Goal: Register for event/course

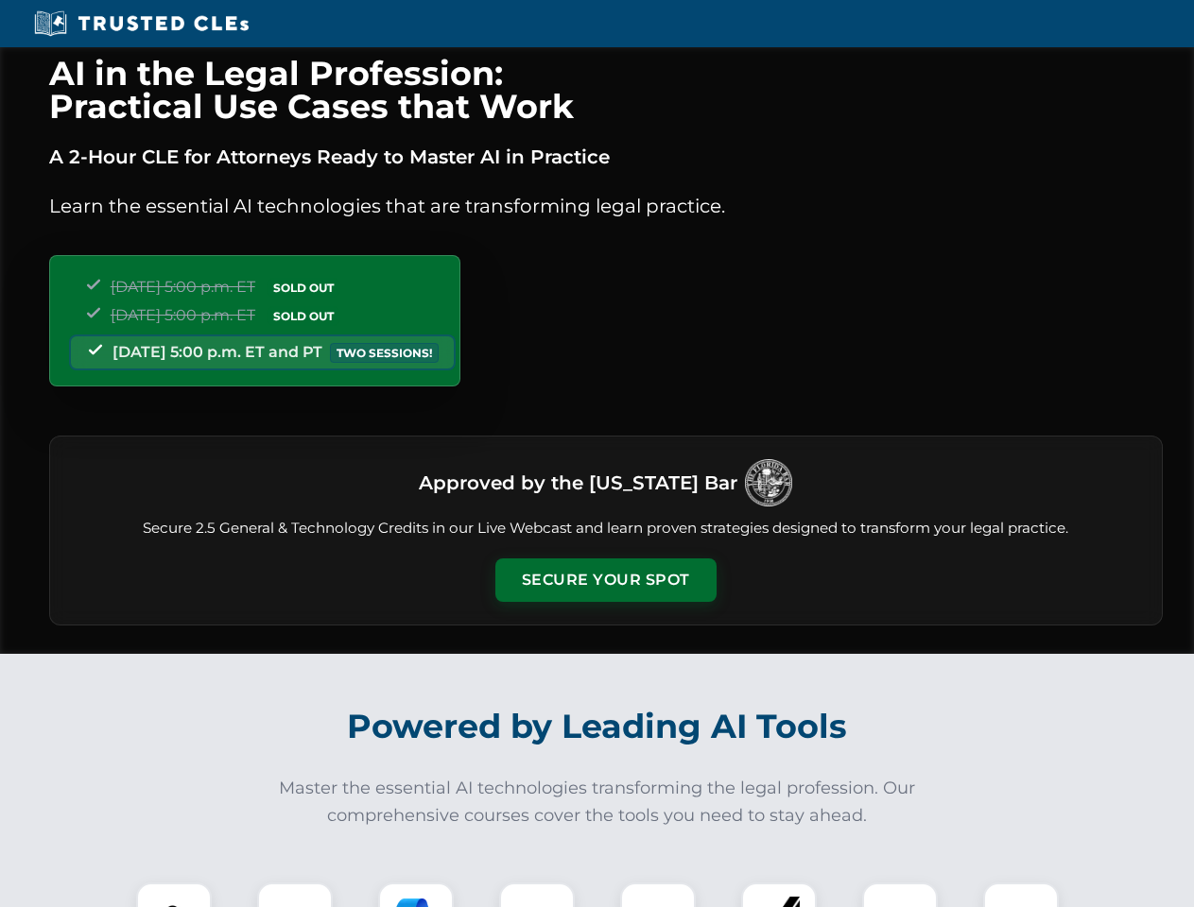
click at [605, 580] on button "Secure Your Spot" at bounding box center [605, 580] width 221 height 43
click at [174, 895] on img at bounding box center [173, 920] width 55 height 55
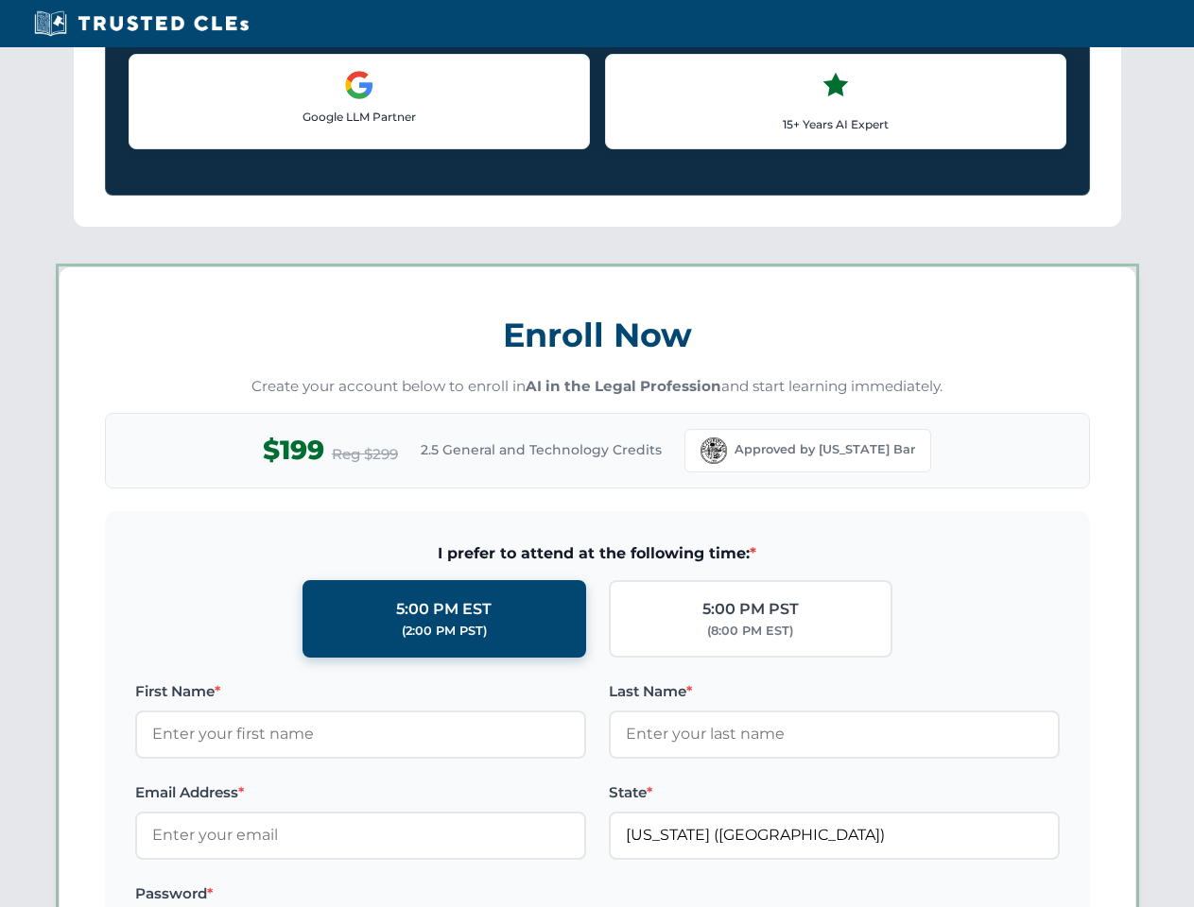
click at [416, 895] on label "Password *" at bounding box center [360, 894] width 451 height 23
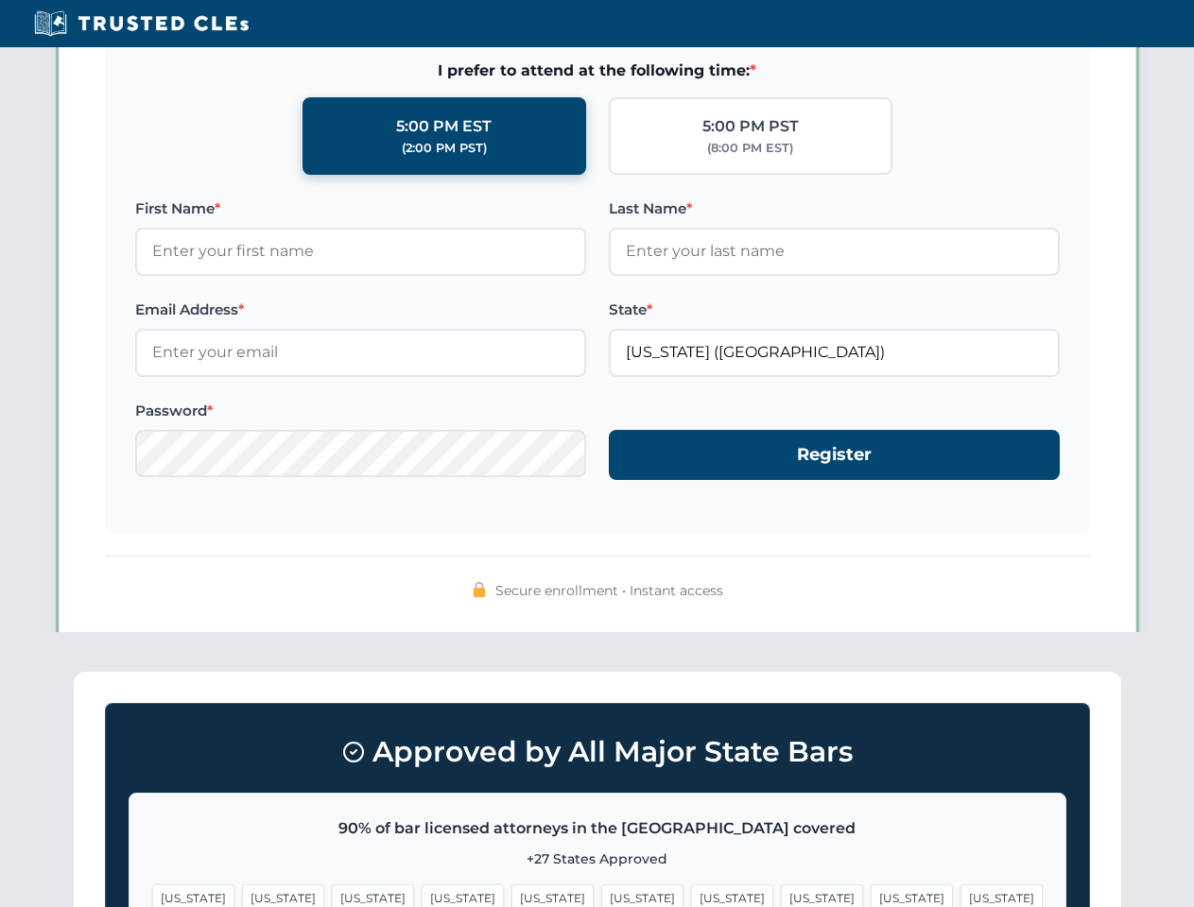
click at [870, 895] on span "[US_STATE]" at bounding box center [911, 898] width 82 height 27
